Goal: Task Accomplishment & Management: Complete application form

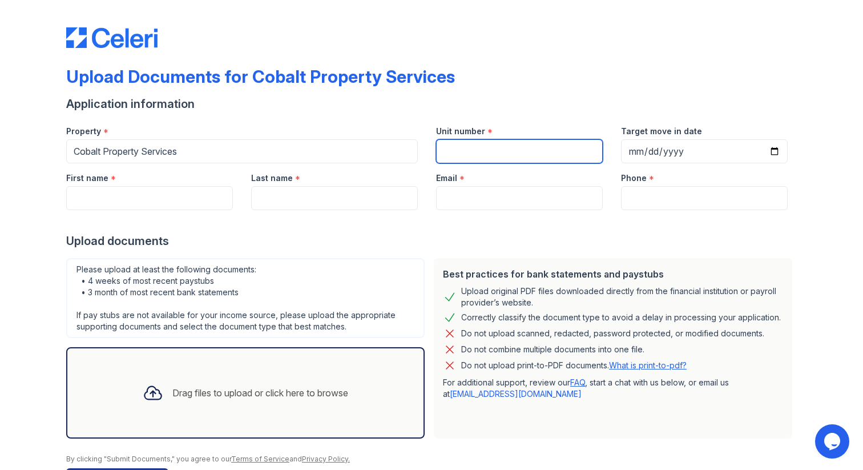
click at [532, 152] on input "Unit number" at bounding box center [519, 151] width 167 height 24
click at [335, 165] on div "Last name *" at bounding box center [334, 174] width 167 height 23
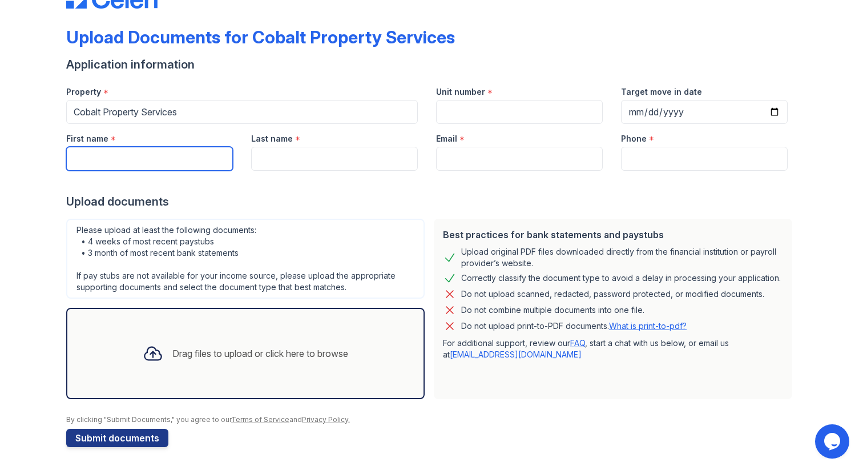
click at [126, 164] on input "First name" at bounding box center [149, 159] width 167 height 24
type input "Farzana"
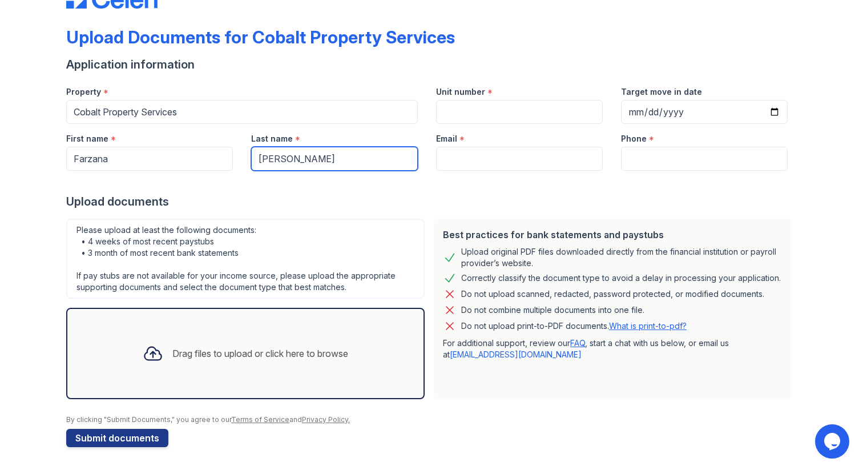
type input "[PERSON_NAME]"
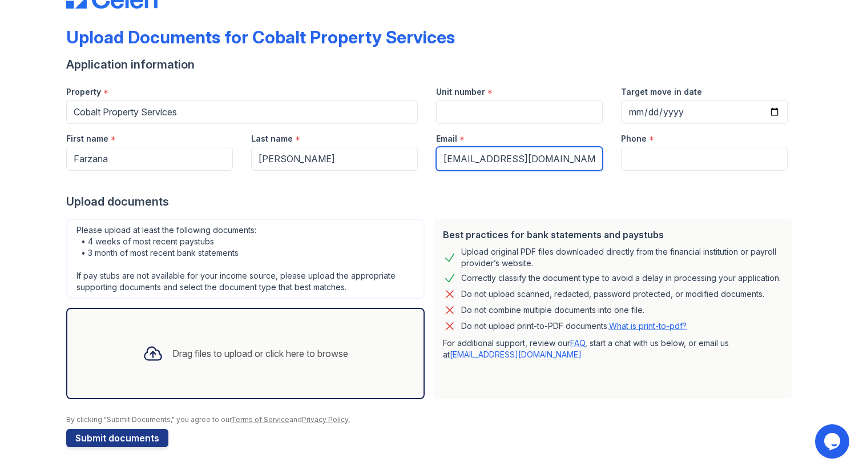
type input "[EMAIL_ADDRESS][DOMAIN_NAME]"
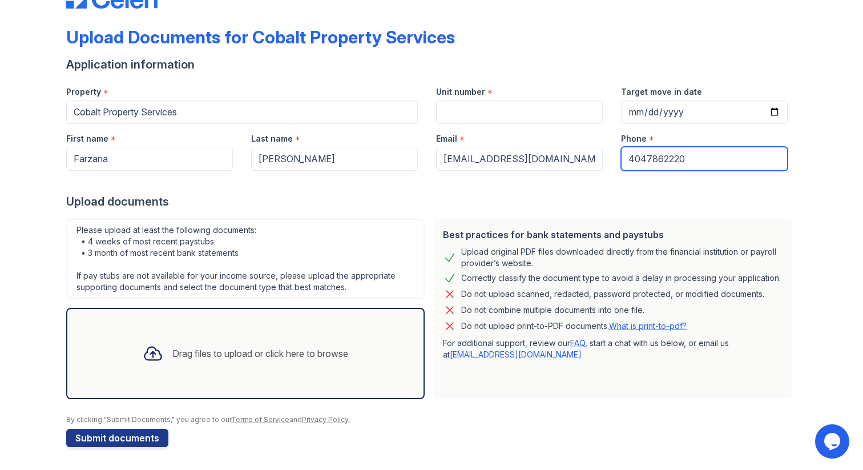
type input "4047862220"
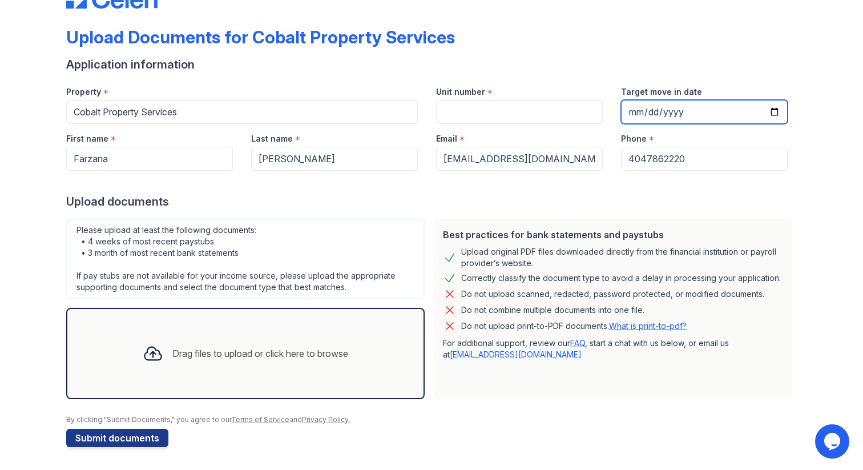
click at [636, 116] on input "Target move in date" at bounding box center [704, 112] width 167 height 24
type input "[DATE]"
click at [21, 316] on div "Upload Documents for Cobalt Property Services Application information Property …" at bounding box center [431, 215] width 826 height 509
click at [146, 358] on icon at bounding box center [153, 353] width 21 height 21
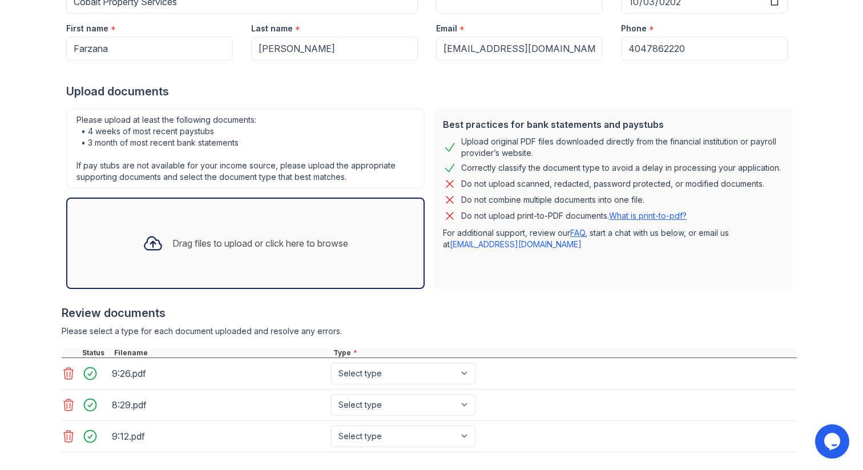
scroll to position [163, 0]
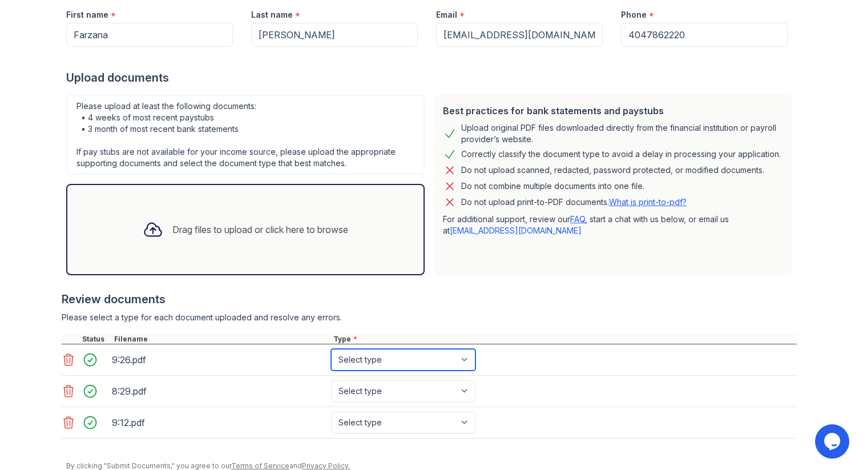
click at [351, 367] on select "Select type Paystub Bank Statement Offer Letter Tax Documents Benefit Award Let…" at bounding box center [403, 360] width 144 height 22
select select "paystub"
click at [331, 349] on select "Select type Paystub Bank Statement Offer Letter Tax Documents Benefit Award Let…" at bounding box center [403, 360] width 144 height 22
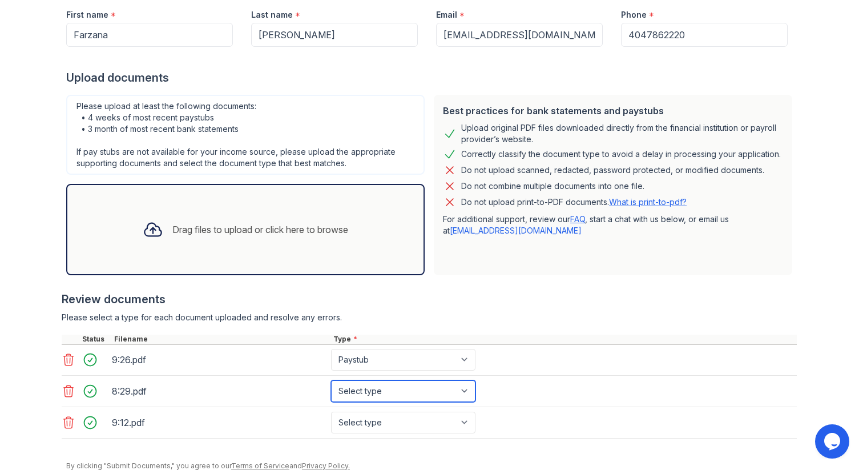
click at [353, 385] on select "Select type Paystub Bank Statement Offer Letter Tax Documents Benefit Award Let…" at bounding box center [403, 391] width 144 height 22
select select "paystub"
click at [331, 380] on select "Select type Paystub Bank Statement Offer Letter Tax Documents Benefit Award Let…" at bounding box center [403, 391] width 144 height 22
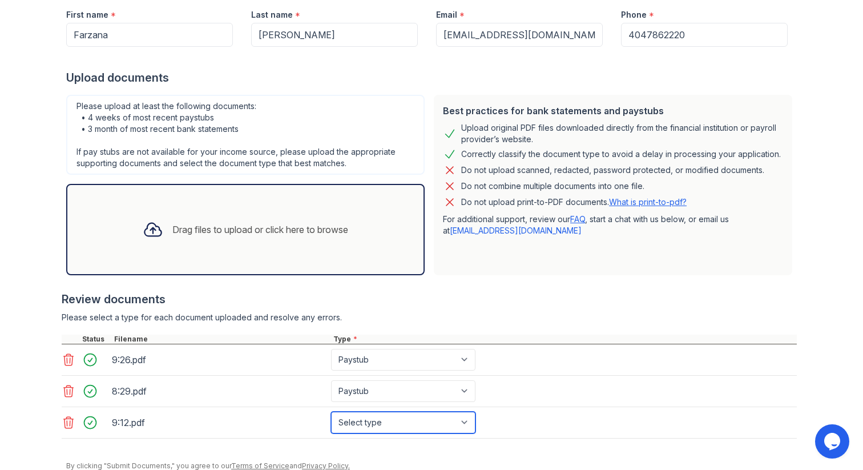
click at [357, 428] on select "Select type Paystub Bank Statement Offer Letter Tax Documents Benefit Award Let…" at bounding box center [403, 422] width 144 height 22
select select "paystub"
click at [331, 411] on select "Select type Paystub Bank Statement Offer Letter Tax Documents Benefit Award Let…" at bounding box center [403, 422] width 144 height 22
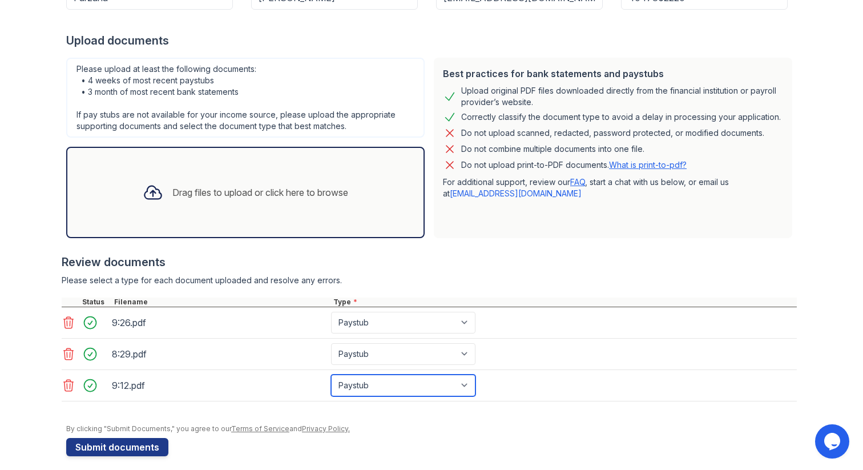
scroll to position [209, 0]
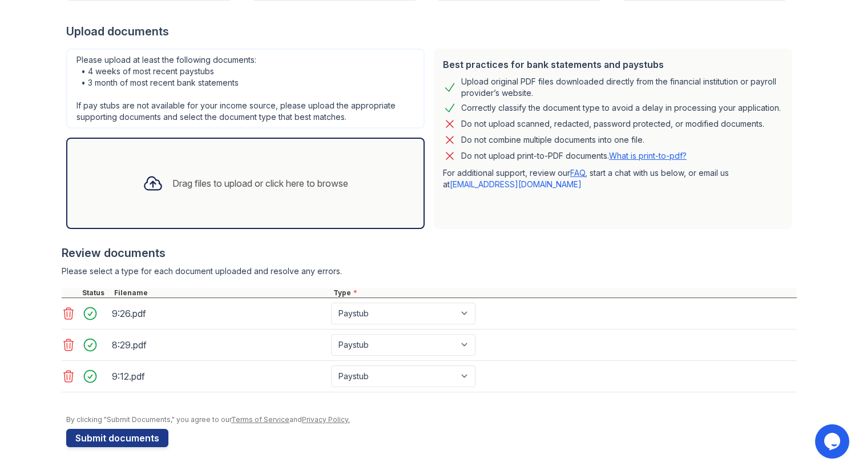
click at [183, 183] on div "Drag files to upload or click here to browse" at bounding box center [260, 183] width 176 height 14
click at [245, 179] on div "Drag files to upload or click here to browse" at bounding box center [260, 183] width 176 height 14
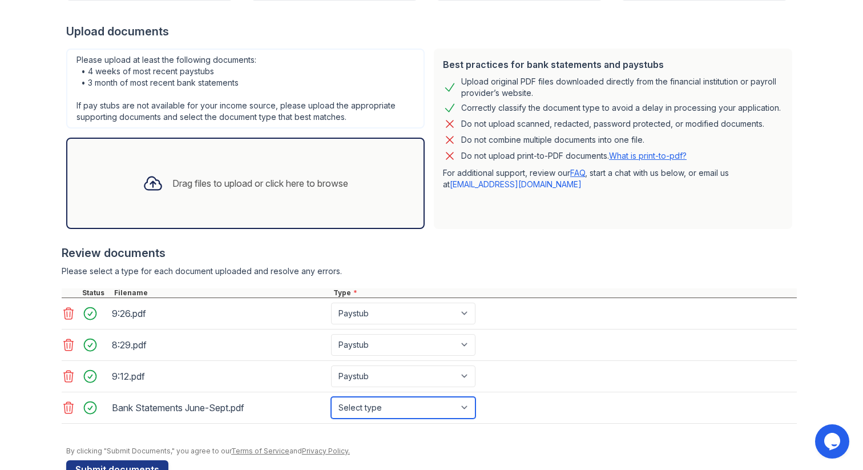
click at [374, 405] on select "Select type Paystub Bank Statement Offer Letter Tax Documents Benefit Award Let…" at bounding box center [403, 407] width 144 height 22
select select "bank_statement"
click at [331, 396] on select "Select type Paystub Bank Statement Offer Letter Tax Documents Benefit Award Let…" at bounding box center [403, 407] width 144 height 22
click at [64, 411] on icon at bounding box center [69, 407] width 14 height 14
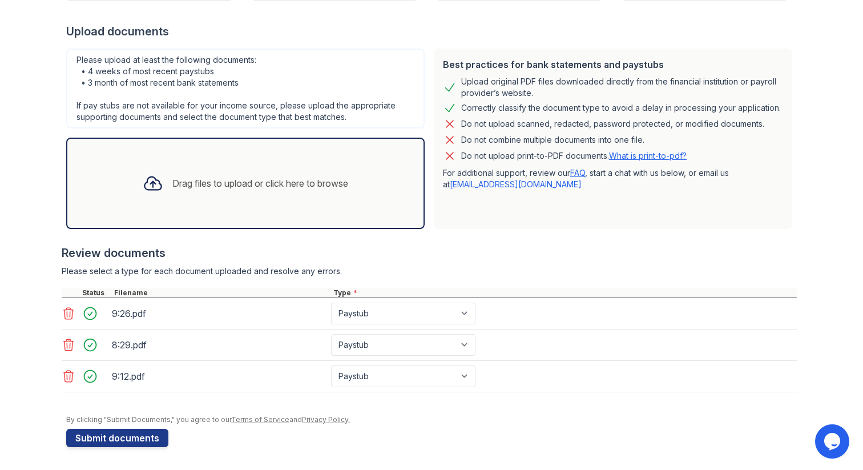
click at [280, 171] on div "Drag files to upload or click here to browse" at bounding box center [245, 183] width 224 height 39
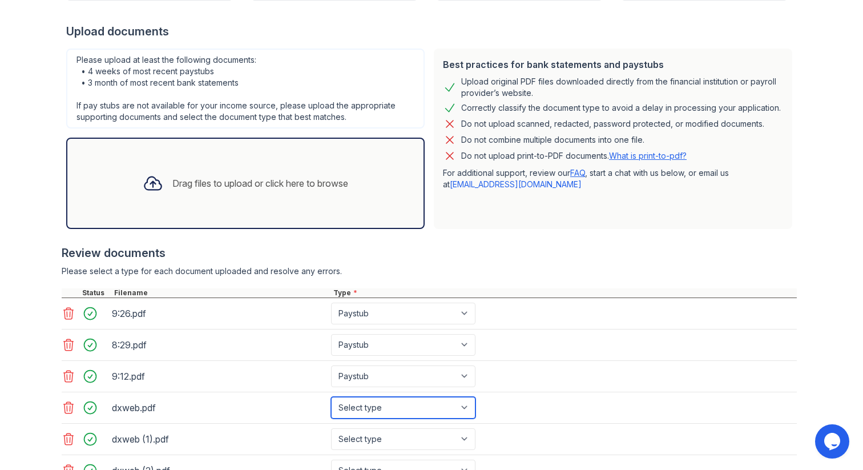
click at [410, 403] on select "Select type Paystub Bank Statement Offer Letter Tax Documents Benefit Award Let…" at bounding box center [403, 407] width 144 height 22
click at [331, 396] on select "Select type Paystub Bank Statement Offer Letter Tax Documents Benefit Award Let…" at bounding box center [403, 407] width 144 height 22
click at [382, 411] on select "Select type Paystub Bank Statement Offer Letter Tax Documents Benefit Award Let…" at bounding box center [403, 407] width 144 height 22
select select "bank_statement"
click at [331, 396] on select "Select type Paystub Bank Statement Offer Letter Tax Documents Benefit Award Let…" at bounding box center [403, 407] width 144 height 22
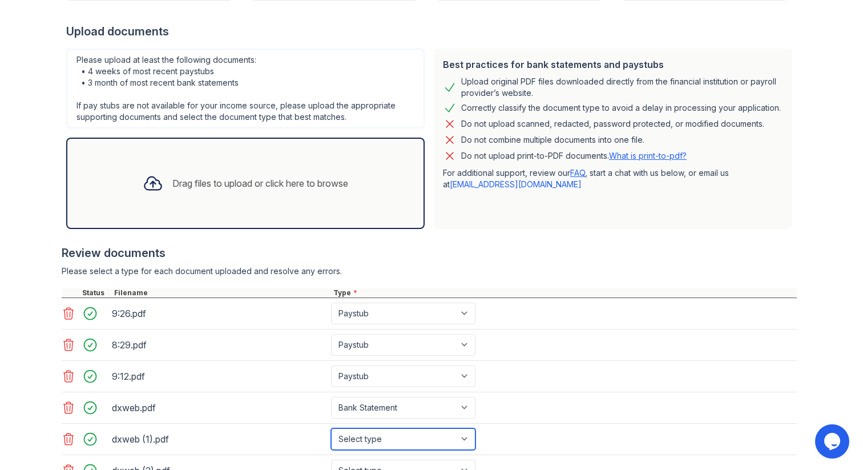
click at [370, 443] on select "Select type Paystub Bank Statement Offer Letter Tax Documents Benefit Award Let…" at bounding box center [403, 439] width 144 height 22
select select "bank_statement"
click at [331, 428] on select "Select type Paystub Bank Statement Offer Letter Tax Documents Benefit Award Let…" at bounding box center [403, 439] width 144 height 22
click at [361, 455] on div "dxweb (2).pdf Select type Paystub Bank Statement Offer Letter Tax Documents Ben…" at bounding box center [429, 470] width 735 height 31
click at [361, 458] on div "dxweb (2).pdf Select type Paystub Bank Statement Offer Letter Tax Documents Ben…" at bounding box center [429, 470] width 735 height 31
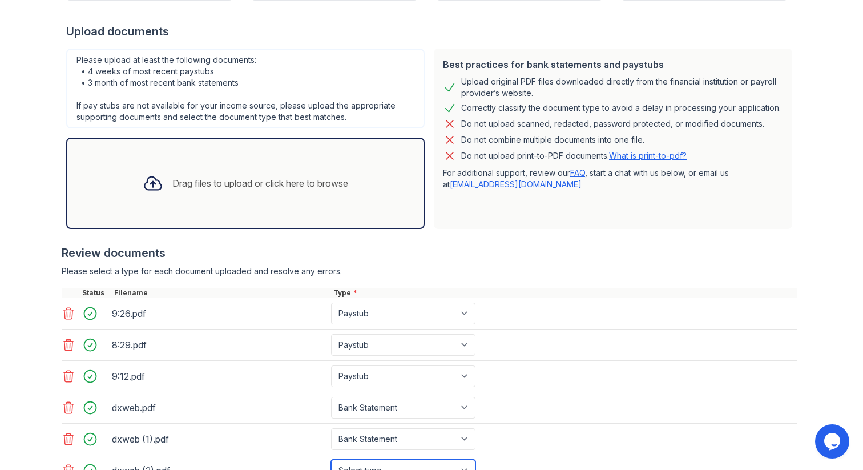
click at [361, 464] on select "Select type Paystub Bank Statement Offer Letter Tax Documents Benefit Award Let…" at bounding box center [403, 470] width 144 height 22
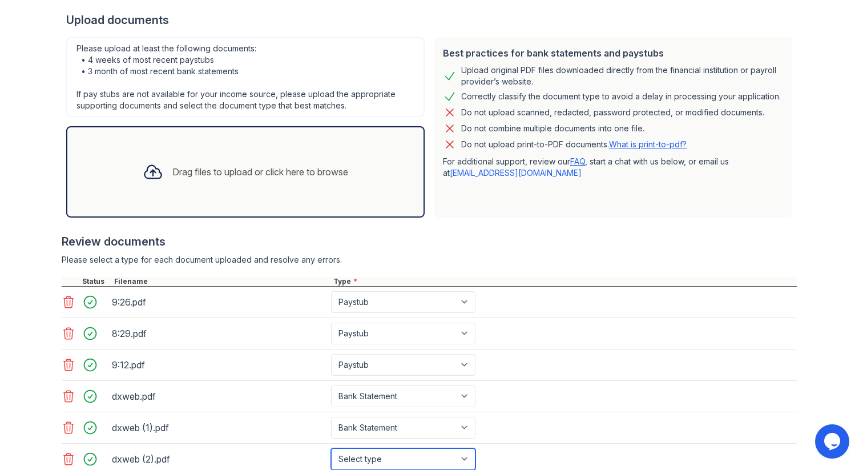
select select "bank_statement"
click at [331, 448] on select "Select type Paystub Bank Statement Offer Letter Tax Documents Benefit Award Let…" at bounding box center [403, 459] width 144 height 22
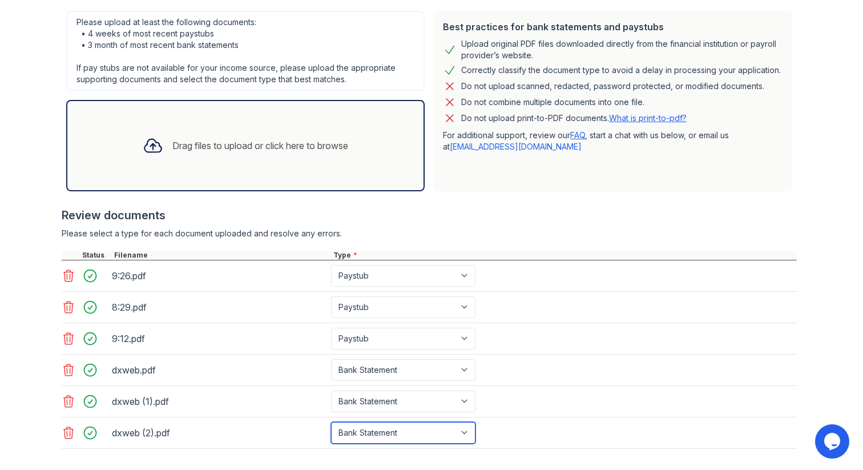
scroll to position [303, 0]
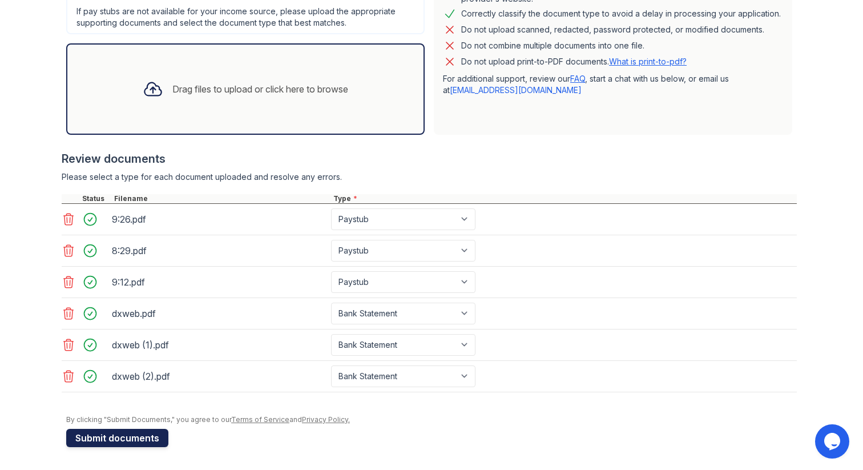
click at [102, 442] on button "Submit documents" at bounding box center [117, 437] width 102 height 18
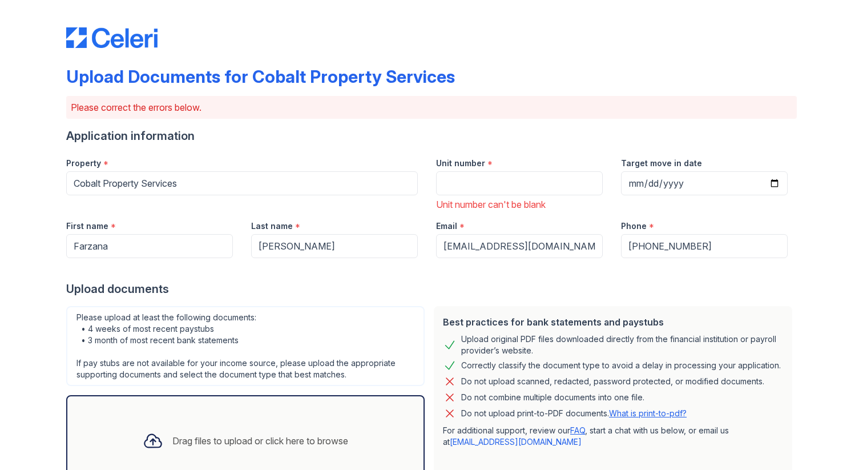
click at [480, 159] on label "Unit number" at bounding box center [460, 162] width 49 height 11
click at [480, 171] on input "Unit number" at bounding box center [519, 183] width 167 height 24
type input "#Cx1"
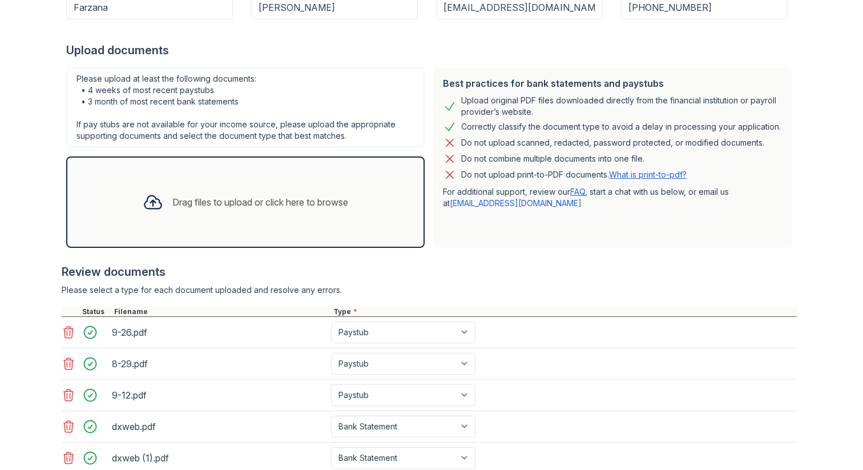
scroll to position [351, 0]
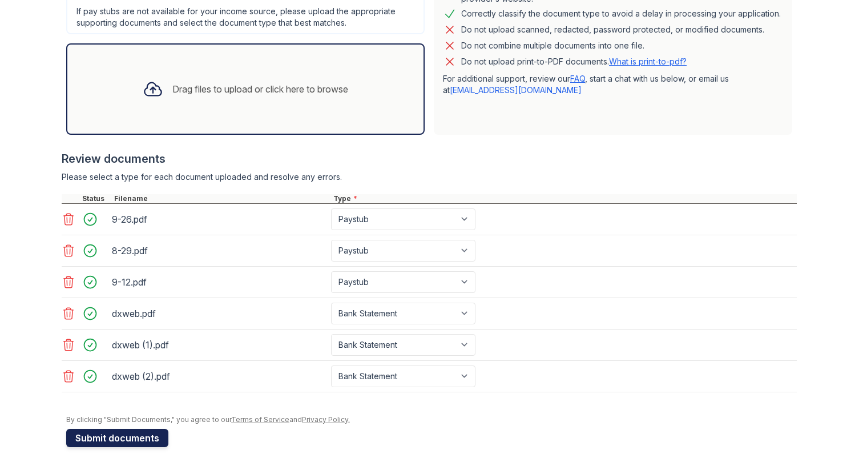
type input "[STREET_ADDRESS][PERSON_NAME][PERSON_NAME]"
click at [152, 440] on button "Submit documents" at bounding box center [117, 437] width 102 height 18
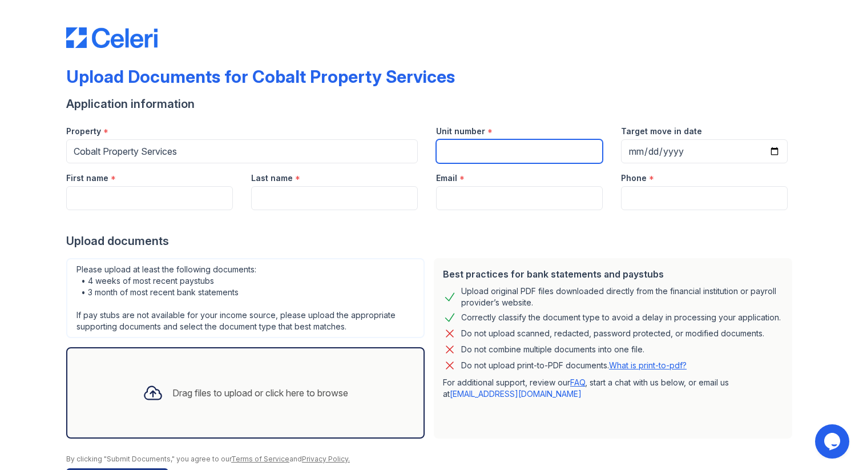
click at [505, 148] on input "Unit number" at bounding box center [519, 151] width 167 height 24
type input "[STREET_ADDRESS][PERSON_NAME][PERSON_NAME]"
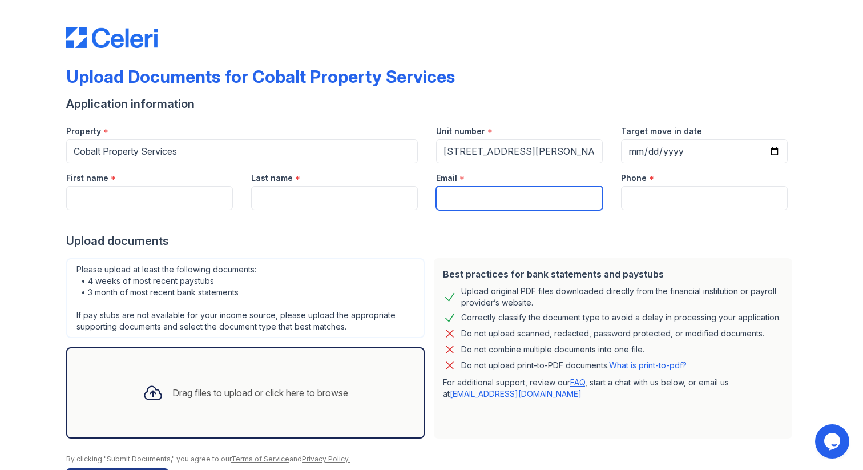
click at [501, 195] on input "Email" at bounding box center [519, 198] width 167 height 24
type input "[EMAIL_ADDRESS][DOMAIN_NAME]"
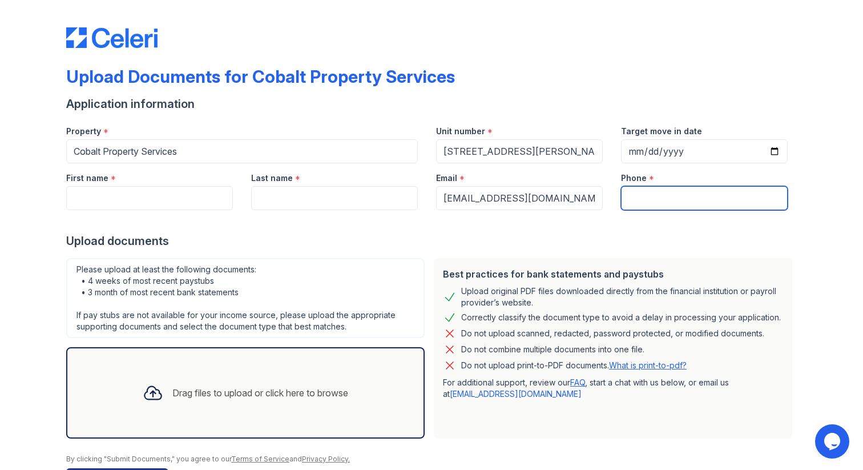
click at [662, 197] on input "Phone" at bounding box center [704, 198] width 167 height 24
type input "4047862220"
click at [149, 210] on div at bounding box center [431, 221] width 730 height 23
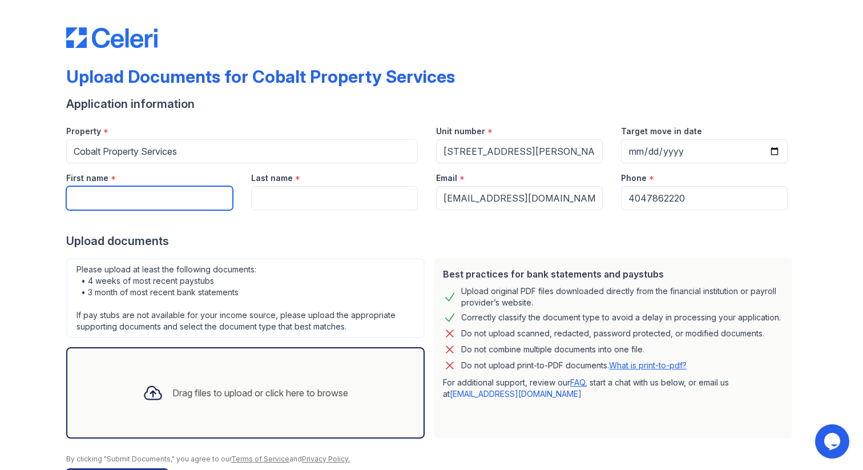
click at [135, 198] on input "First name" at bounding box center [149, 198] width 167 height 24
type input "Farzana"
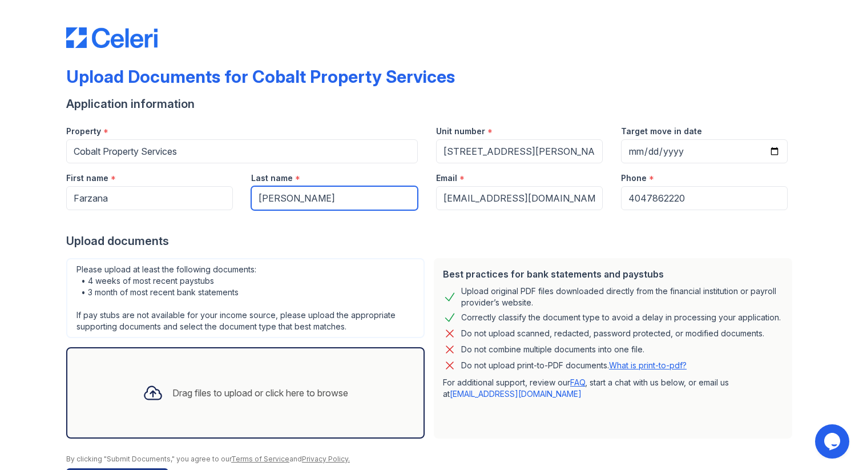
type input "[PERSON_NAME]"
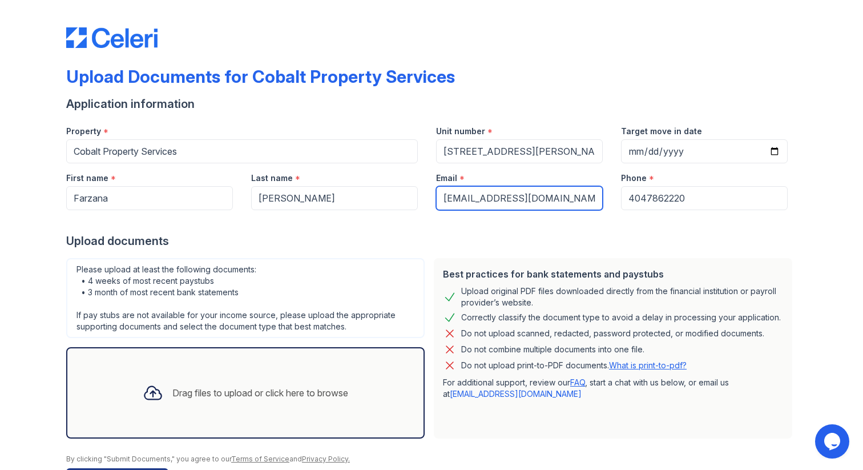
scroll to position [39, 0]
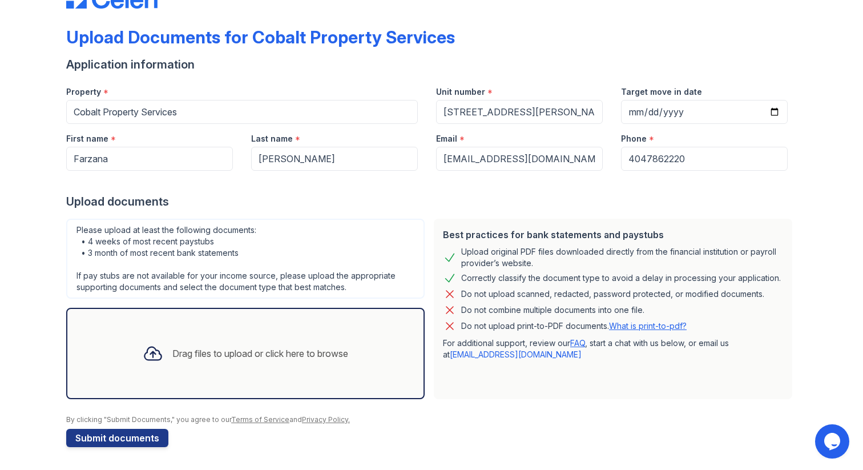
click at [167, 359] on div "Drag files to upload or click here to browse" at bounding box center [245, 353] width 224 height 39
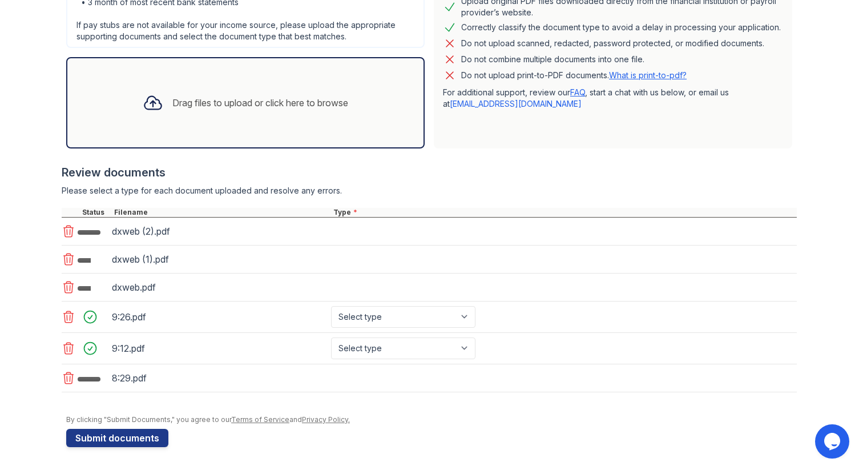
scroll to position [303, 0]
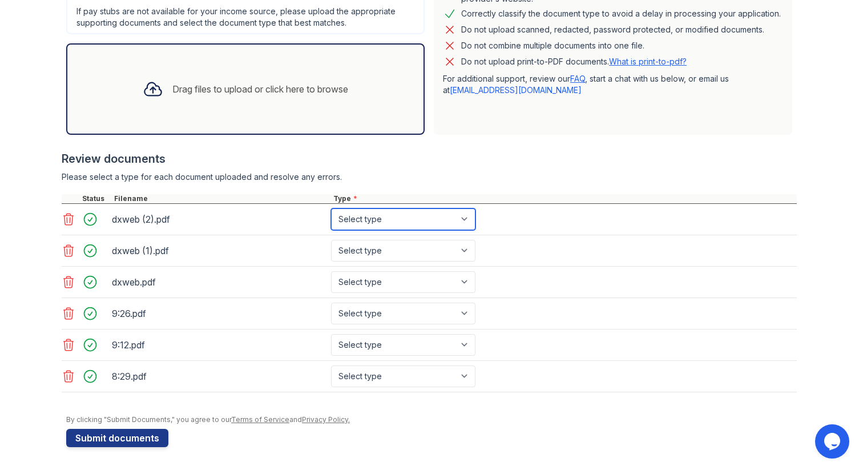
click at [375, 214] on select "Select type Paystub Bank Statement Offer Letter Tax Documents Benefit Award Let…" at bounding box center [403, 219] width 144 height 22
select select "bank_statement"
click at [331, 208] on select "Select type Paystub Bank Statement Offer Letter Tax Documents Benefit Award Let…" at bounding box center [403, 219] width 144 height 22
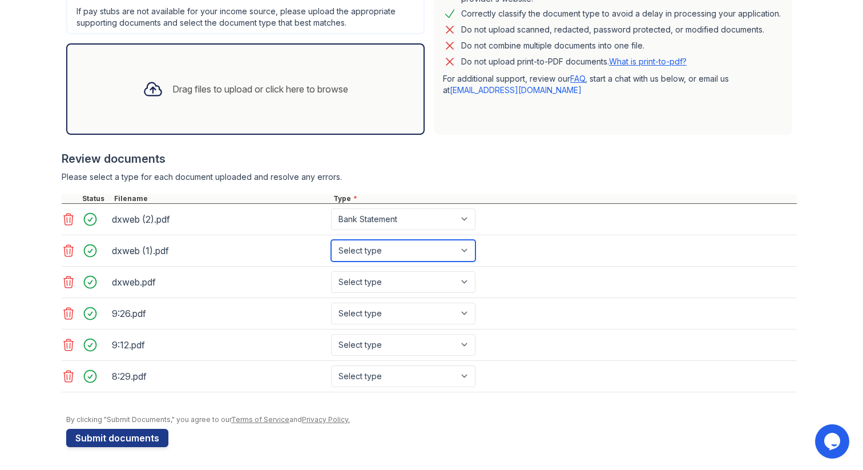
click at [370, 249] on select "Select type Paystub Bank Statement Offer Letter Tax Documents Benefit Award Let…" at bounding box center [403, 251] width 144 height 22
select select "bank_statement"
click at [331, 240] on select "Select type Paystub Bank Statement Offer Letter Tax Documents Benefit Award Let…" at bounding box center [403, 251] width 144 height 22
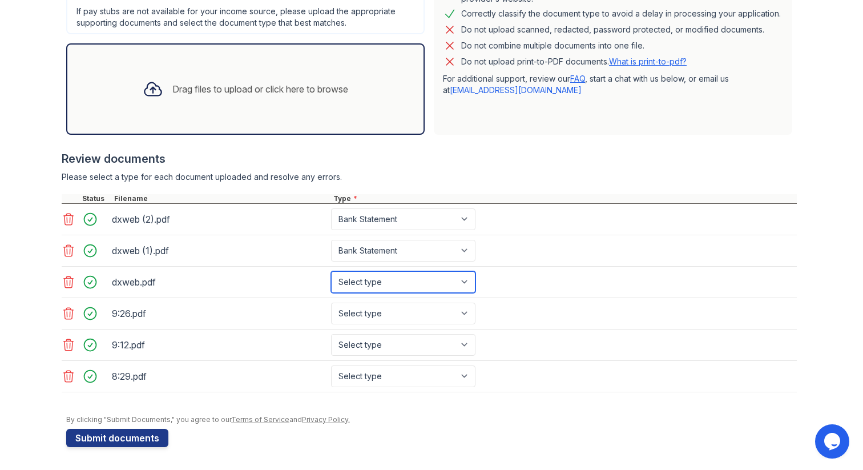
click at [366, 278] on select "Select type Paystub Bank Statement Offer Letter Tax Documents Benefit Award Let…" at bounding box center [403, 282] width 144 height 22
select select "bank_statement"
click at [331, 271] on select "Select type Paystub Bank Statement Offer Letter Tax Documents Benefit Award Let…" at bounding box center [403, 282] width 144 height 22
click at [362, 324] on div "9:26.pdf Select type Paystub Bank Statement Offer Letter Tax Documents Benefit …" at bounding box center [429, 313] width 735 height 31
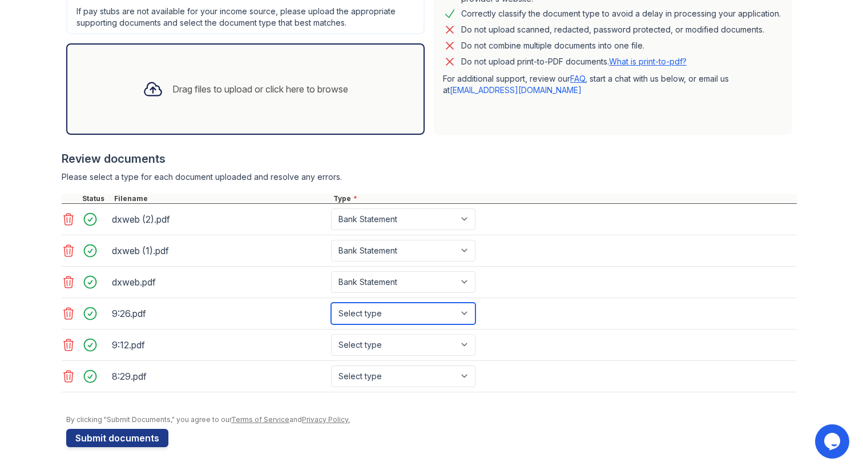
click at [362, 316] on select "Select type Paystub Bank Statement Offer Letter Tax Documents Benefit Award Let…" at bounding box center [403, 313] width 144 height 22
select select "paystub"
click at [331, 302] on select "Select type Paystub Bank Statement Offer Letter Tax Documents Benefit Award Let…" at bounding box center [403, 313] width 144 height 22
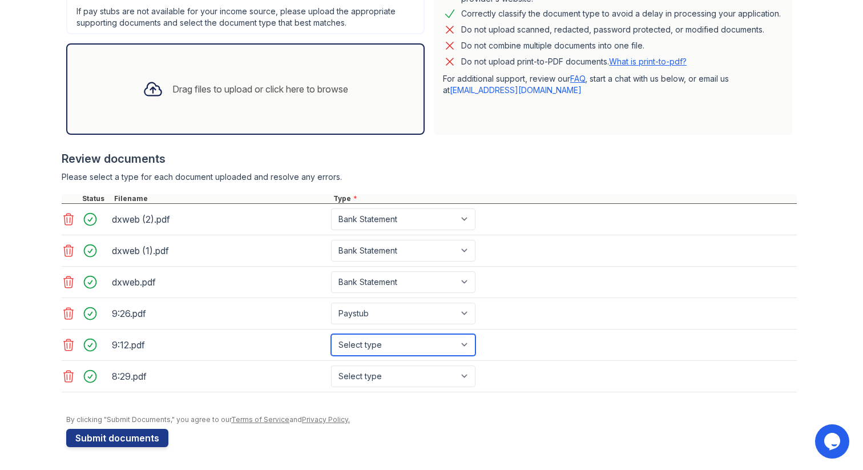
click at [360, 343] on select "Select type Paystub Bank Statement Offer Letter Tax Documents Benefit Award Let…" at bounding box center [403, 345] width 144 height 22
select select "paystub"
click at [331, 334] on select "Select type Paystub Bank Statement Offer Letter Tax Documents Benefit Award Let…" at bounding box center [403, 345] width 144 height 22
click at [362, 356] on div "9:12.pdf Select type Paystub Bank Statement Offer Letter Tax Documents Benefit …" at bounding box center [429, 344] width 735 height 31
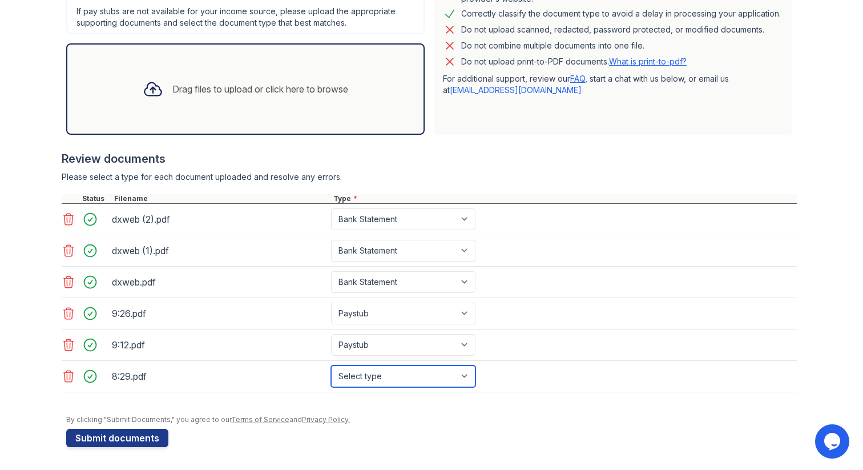
click at [362, 369] on select "Select type Paystub Bank Statement Offer Letter Tax Documents Benefit Award Let…" at bounding box center [403, 376] width 144 height 22
select select "paystub"
click at [331, 365] on select "Select type Paystub Bank Statement Offer Letter Tax Documents Benefit Award Let…" at bounding box center [403, 376] width 144 height 22
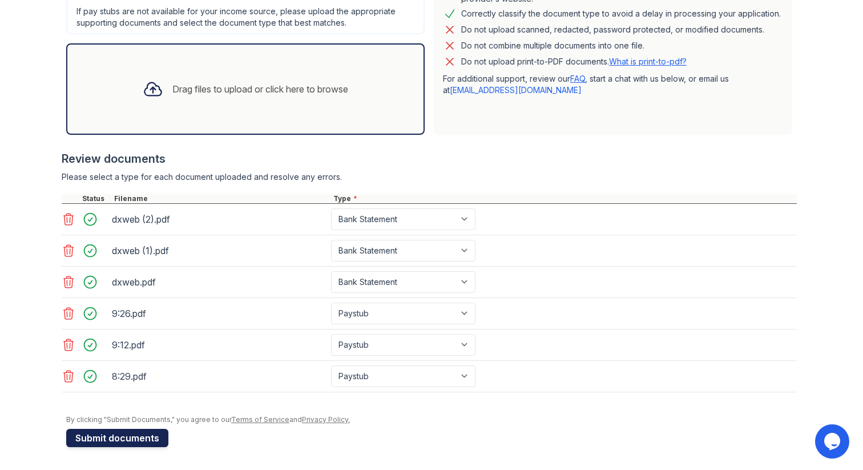
click at [126, 441] on button "Submit documents" at bounding box center [117, 437] width 102 height 18
